Goal: Information Seeking & Learning: Understand process/instructions

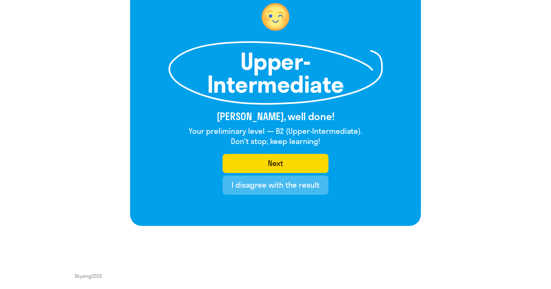
scroll to position [60, 0]
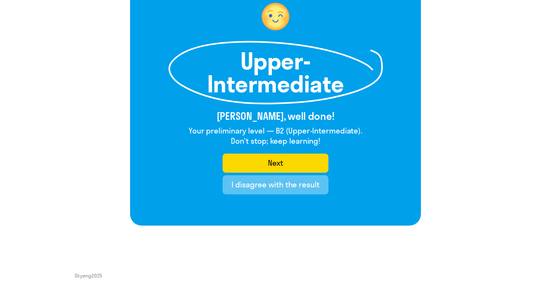
click at [275, 182] on div "I disagree with the result" at bounding box center [276, 185] width 88 height 10
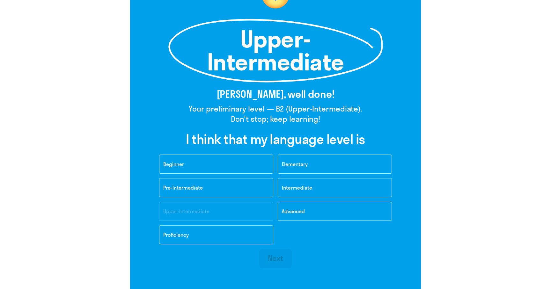
scroll to position [82, 0]
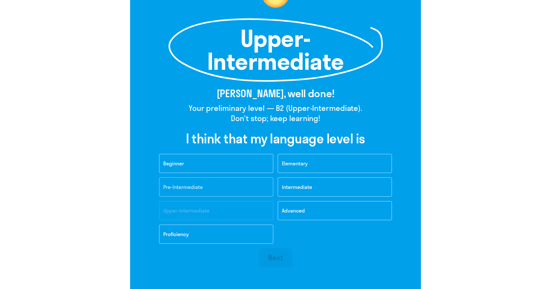
click at [249, 187] on button "Pre-Intermediate" at bounding box center [216, 187] width 114 height 19
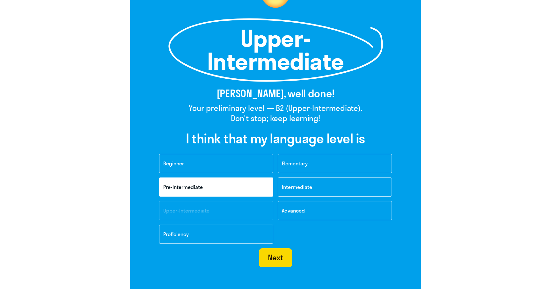
click at [249, 187] on div "Beginner Elementary Pre-Intermediate Intermediate Upper-Intermediate Advanced P…" at bounding box center [276, 201] width 242 height 94
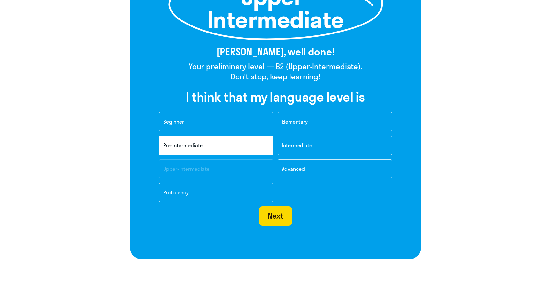
scroll to position [158, 0]
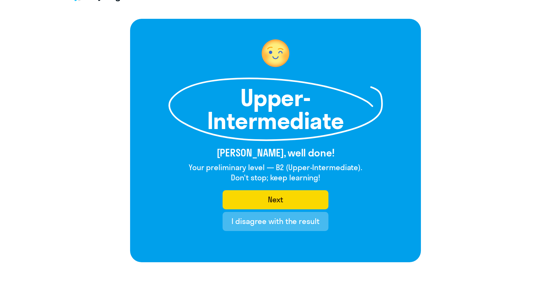
scroll to position [23, 0]
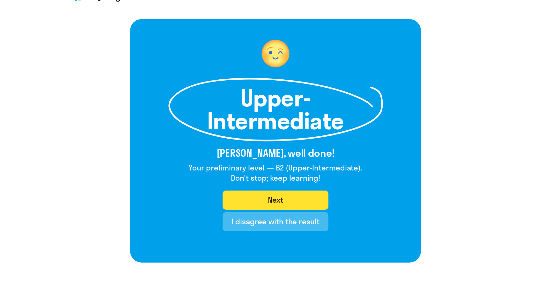
click at [273, 202] on div "Next" at bounding box center [276, 200] width 16 height 10
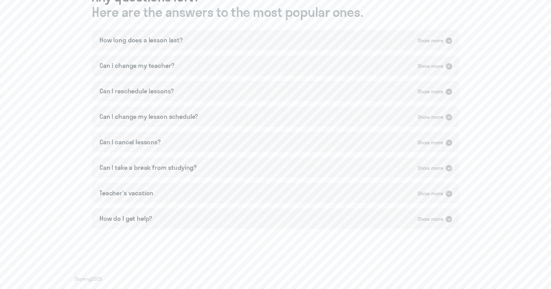
scroll to position [405, 0]
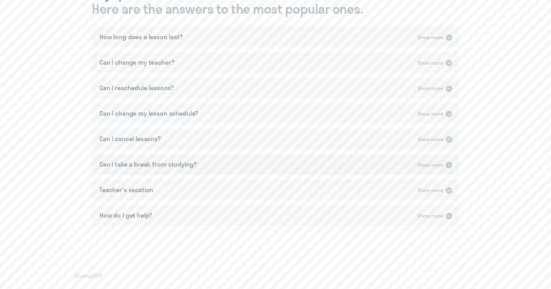
click at [241, 164] on div "Can I take a break from studying? Show more" at bounding box center [275, 164] width 367 height 20
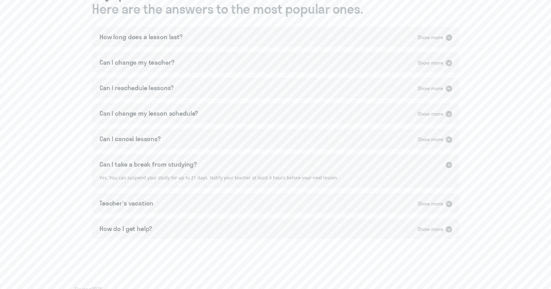
click at [241, 164] on div "Can I take a break from studying? Show more" at bounding box center [275, 164] width 367 height 20
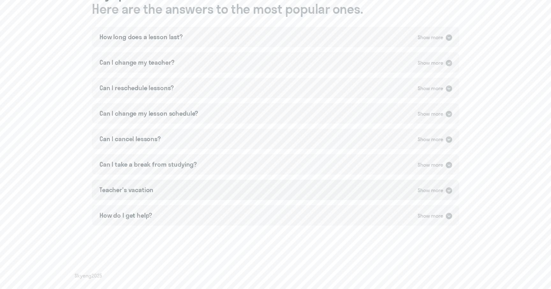
click at [232, 188] on div "Teacher's vacation Show more" at bounding box center [275, 190] width 367 height 20
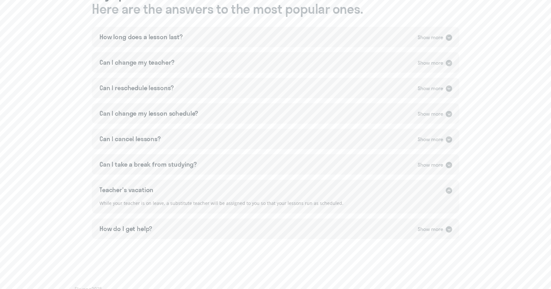
click at [232, 188] on div "Teacher's vacation Show more" at bounding box center [275, 190] width 367 height 20
click at [213, 214] on div "How do I get help? Show more" at bounding box center [275, 215] width 367 height 20
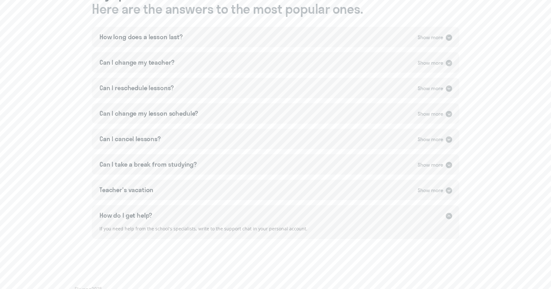
click at [213, 214] on div "How do I get help? Show more" at bounding box center [275, 215] width 367 height 20
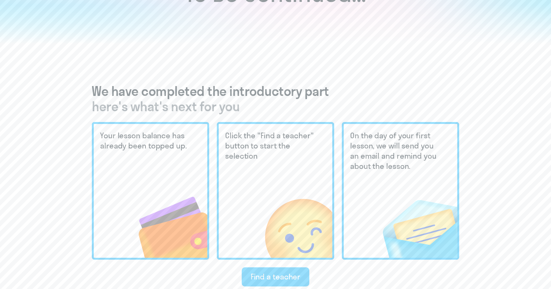
scroll to position [88, 0]
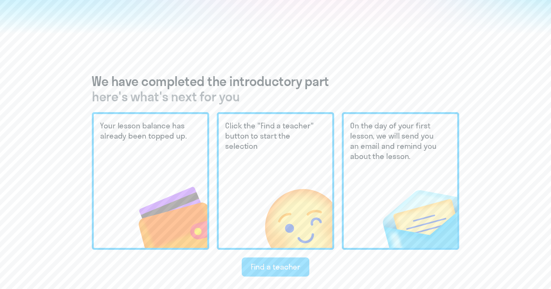
click at [262, 270] on div "Find a teacher" at bounding box center [276, 267] width 50 height 10
